Goal: Task Accomplishment & Management: Manage account settings

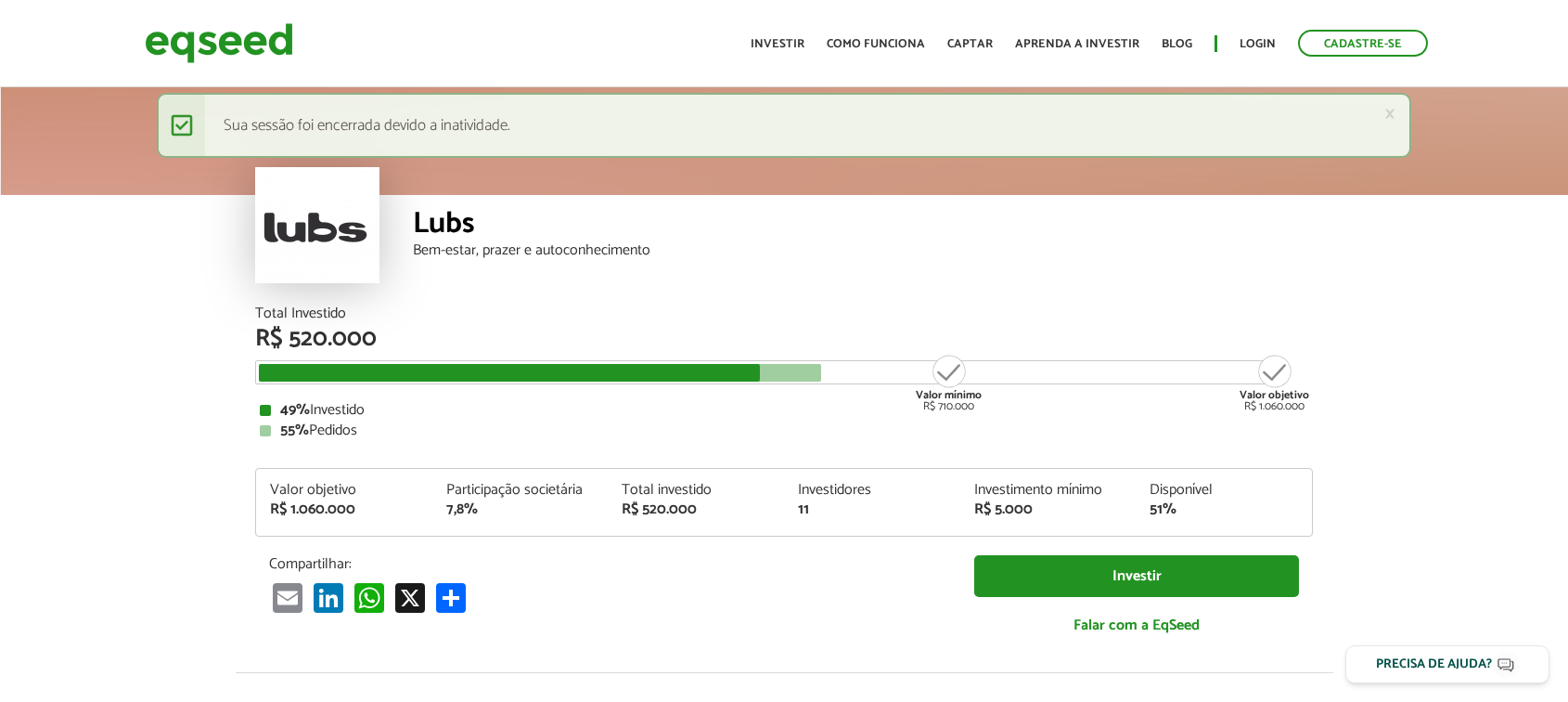
click at [1253, 45] on link "Login" at bounding box center [1258, 44] width 36 height 12
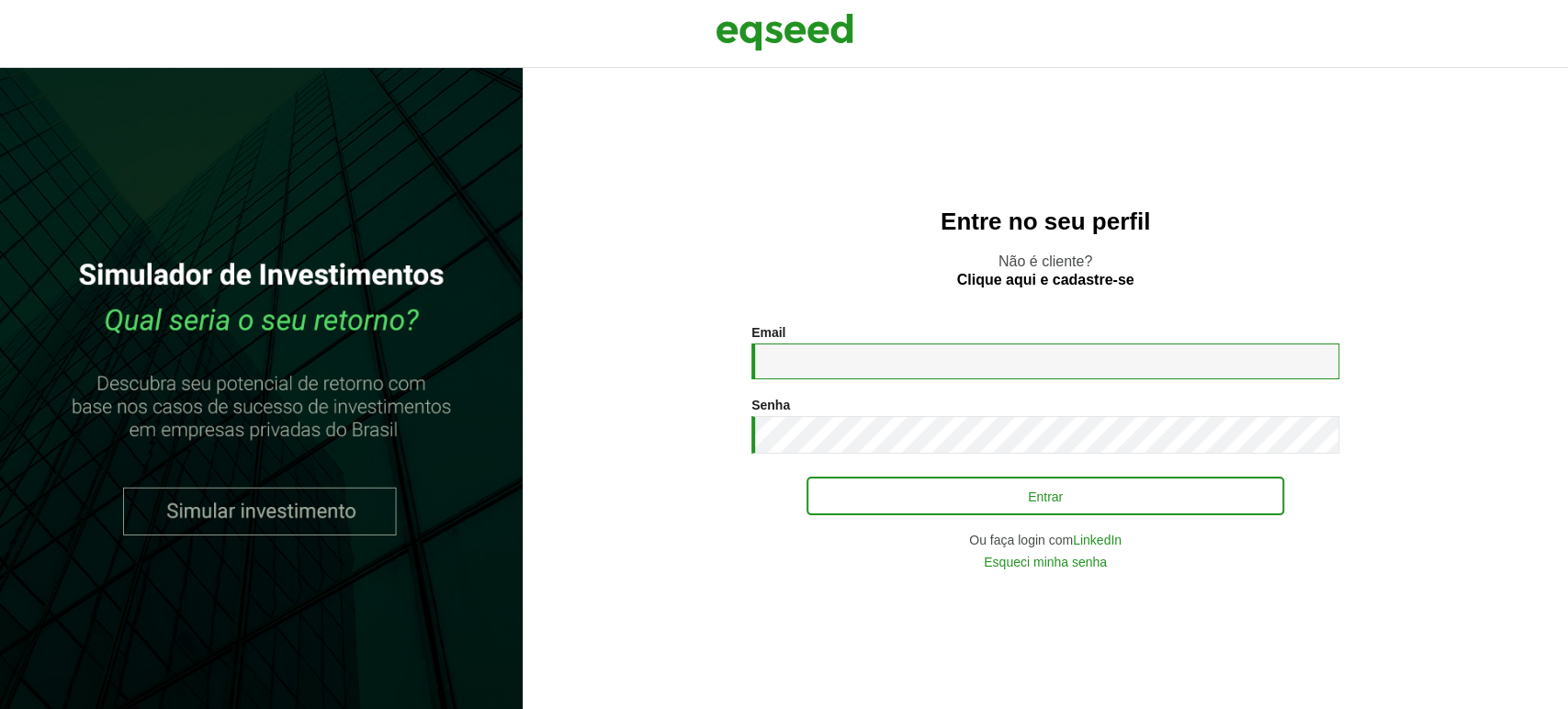
type input "**********"
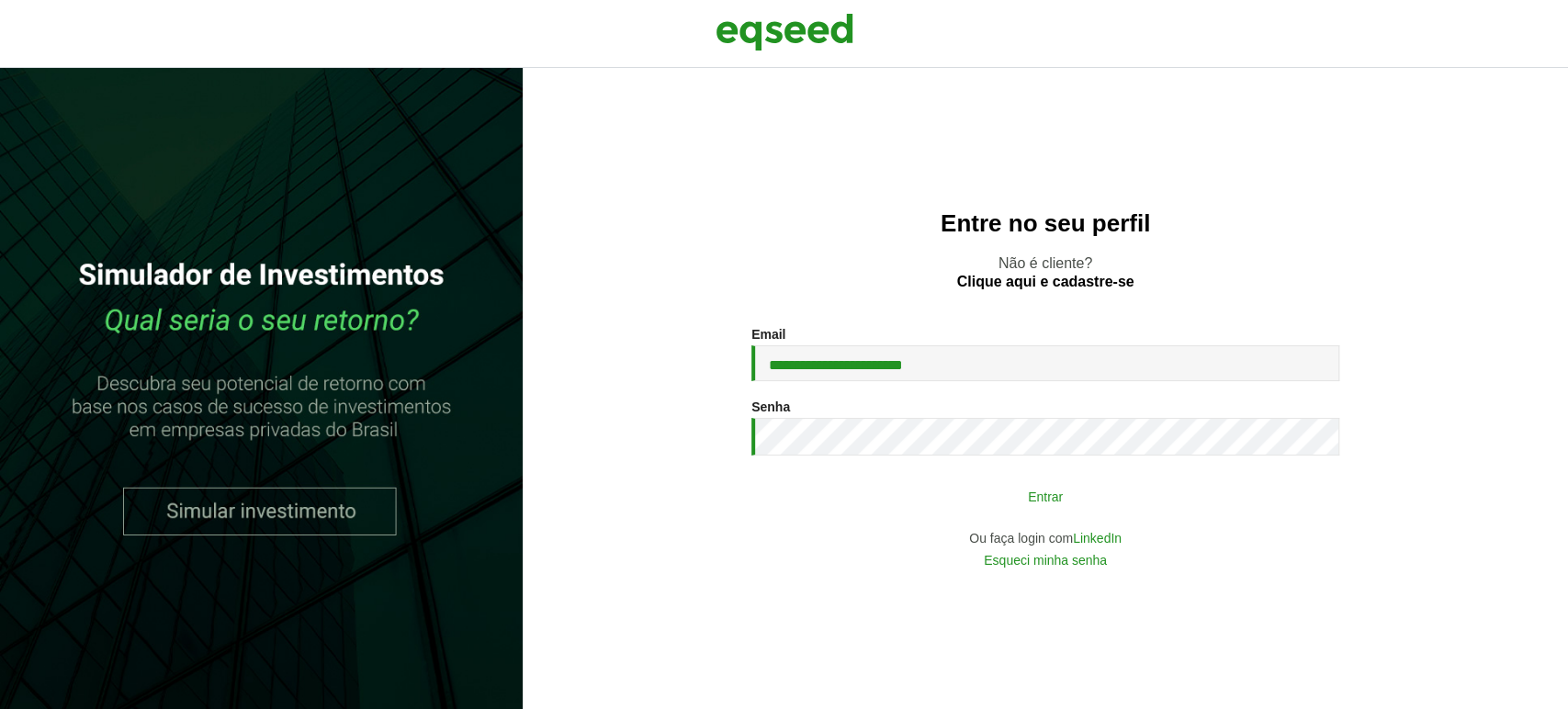
click at [901, 492] on button "Entrar" at bounding box center [1044, 495] width 477 height 35
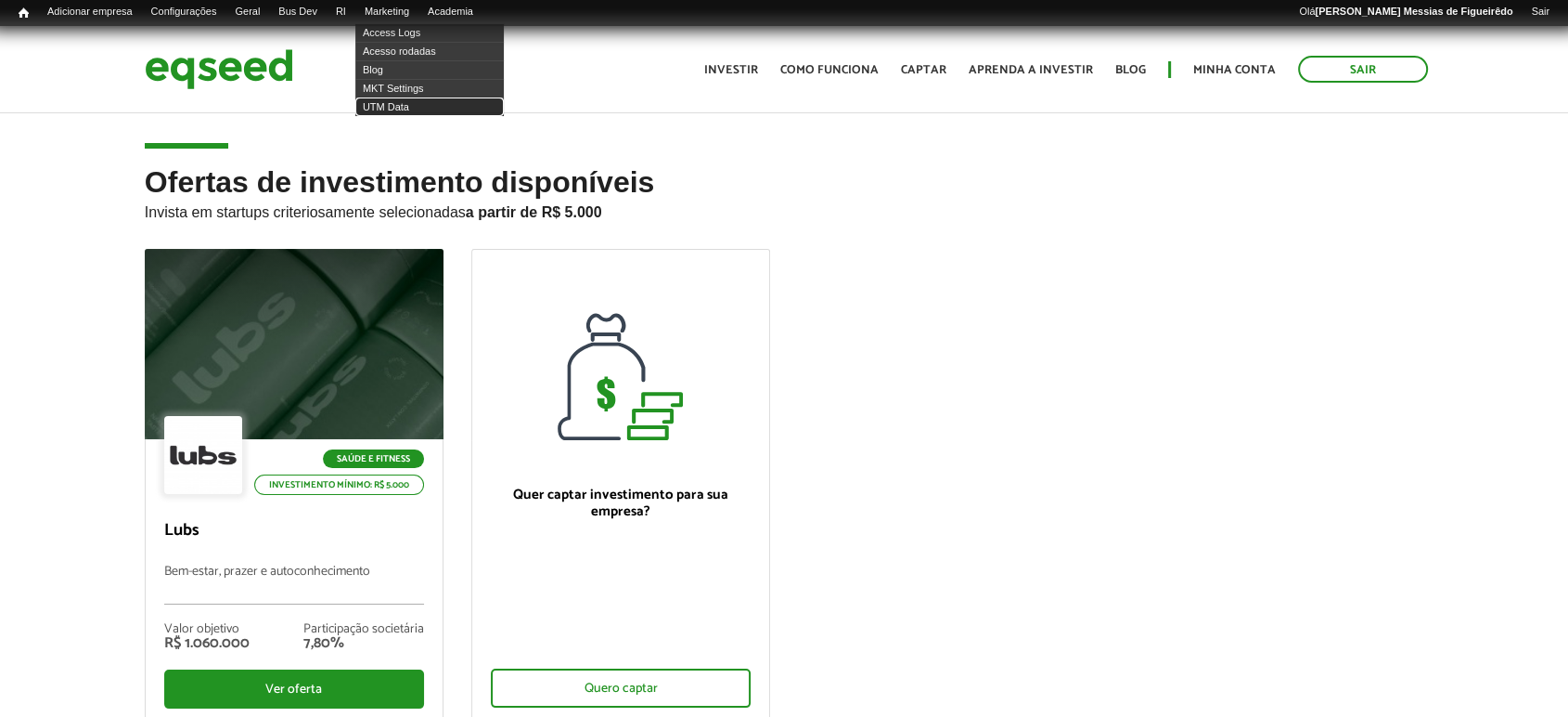
click at [404, 106] on link "UTM Data" at bounding box center [429, 107] width 149 height 19
